Goal: Navigation & Orientation: Find specific page/section

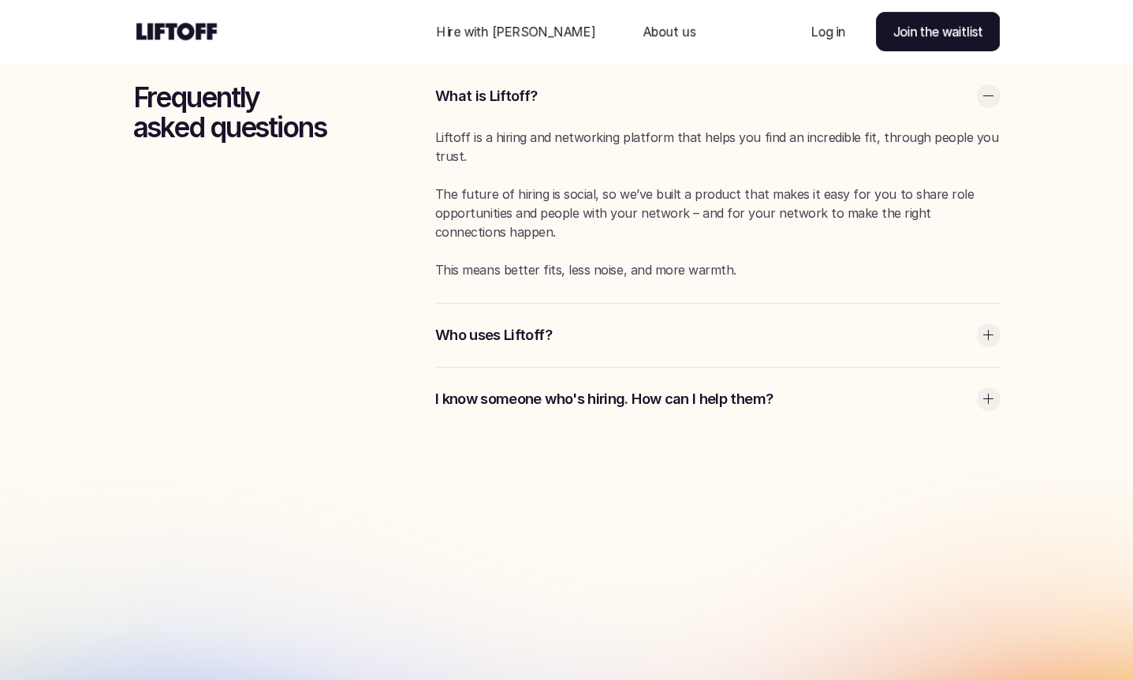
scroll to position [4178, 0]
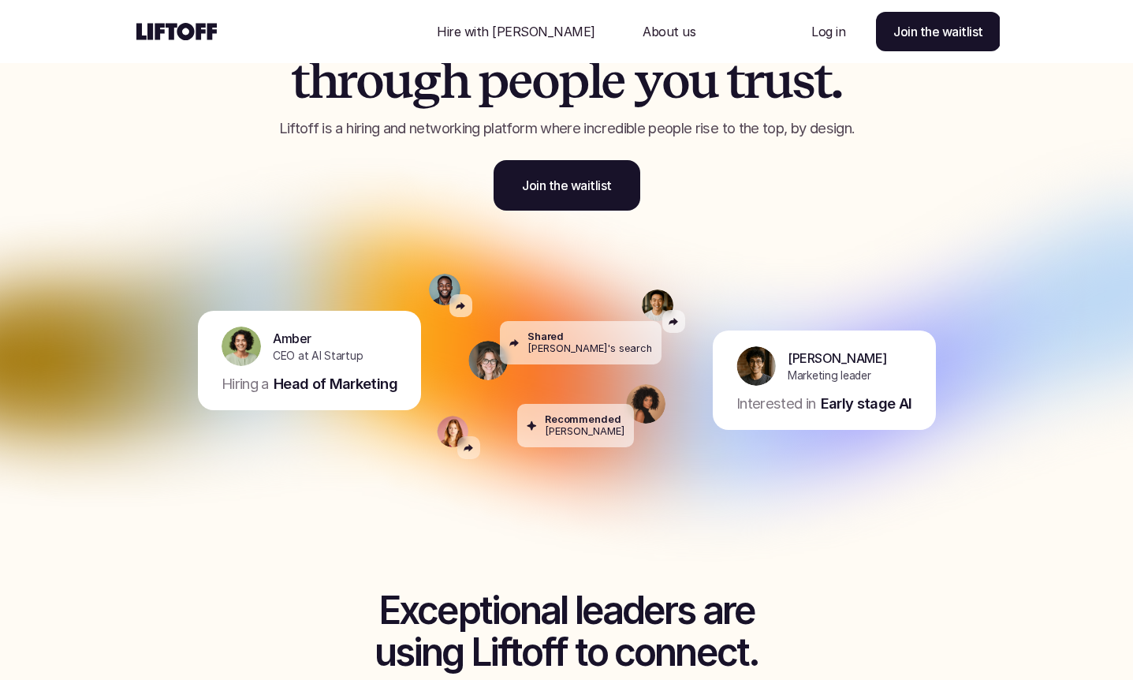
scroll to position [158, 0]
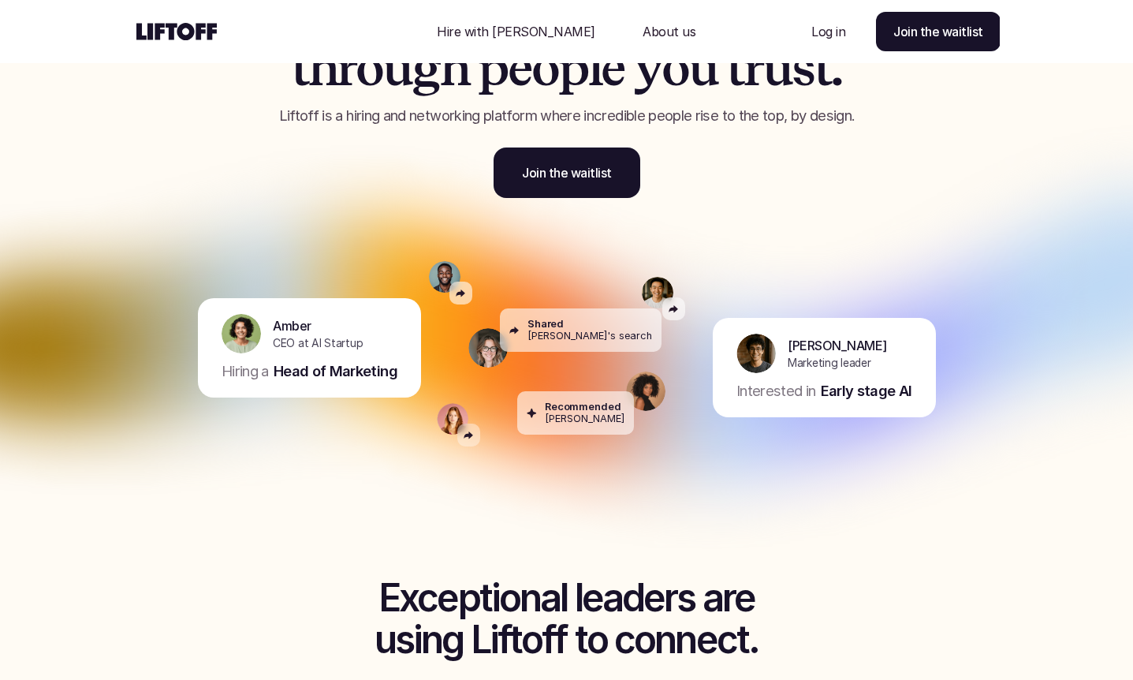
click at [336, 362] on p "Head of Marketing" at bounding box center [335, 371] width 124 height 20
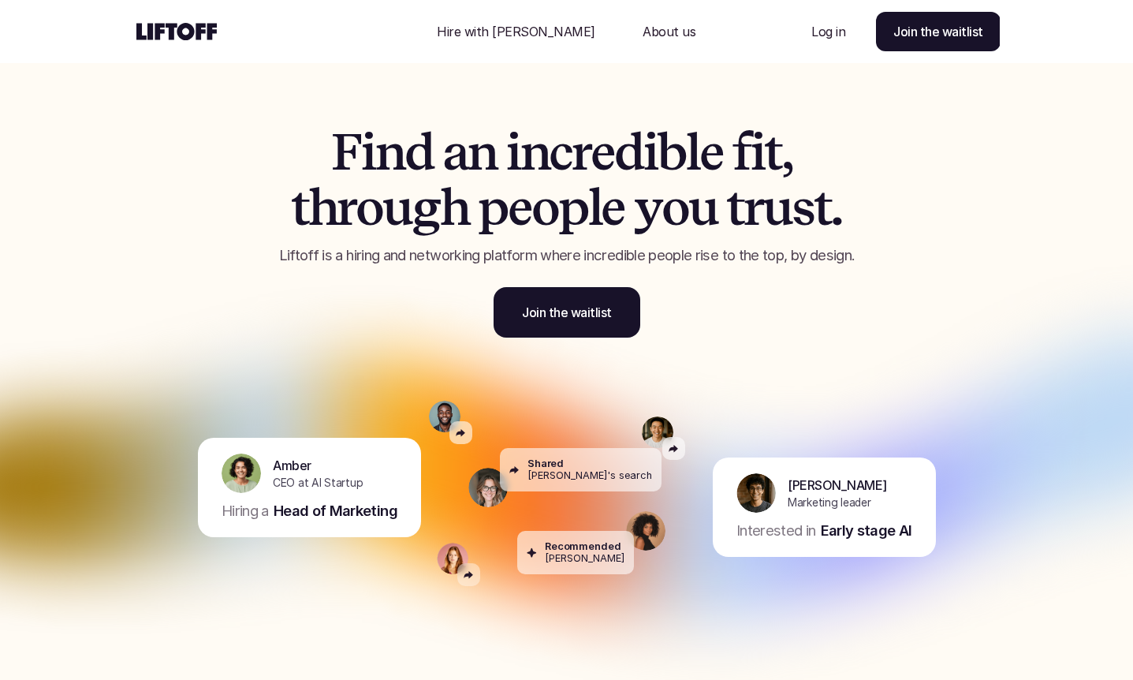
scroll to position [0, 0]
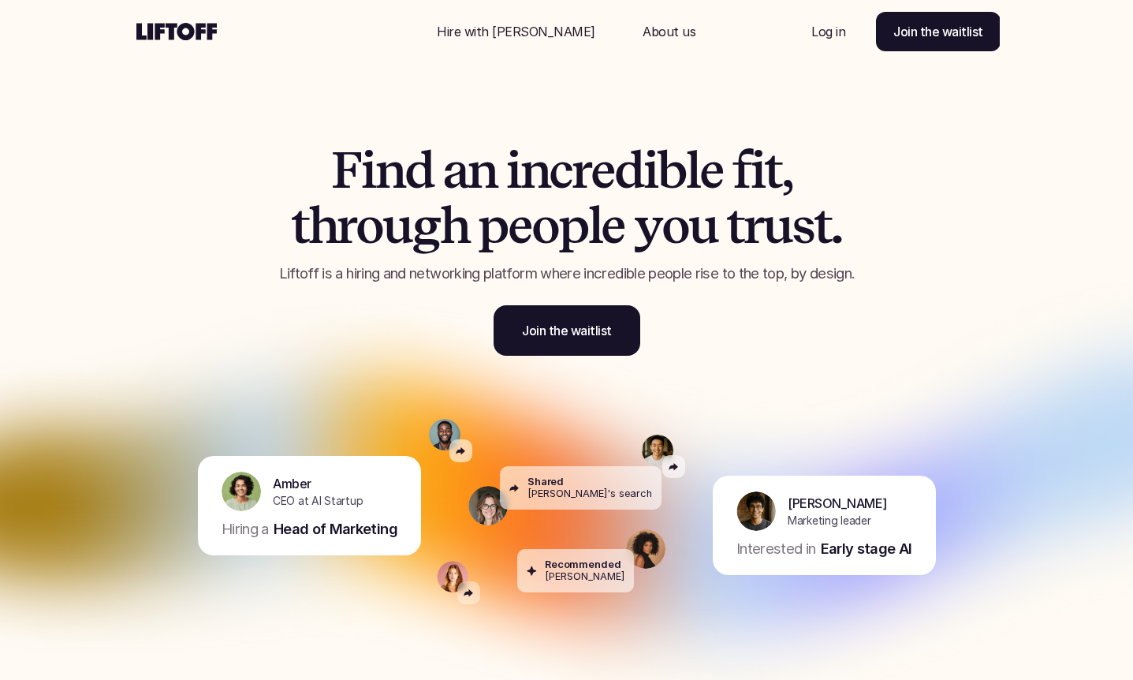
click at [642, 32] on p "About us" at bounding box center [668, 31] width 53 height 19
